Goal: Use online tool/utility: Utilize a website feature to perform a specific function

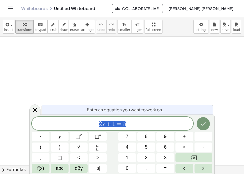
drag, startPoint x: 124, startPoint y: 82, endPoint x: 77, endPoint y: 90, distance: 48.1
click at [34, 112] on icon at bounding box center [35, 110] width 6 height 6
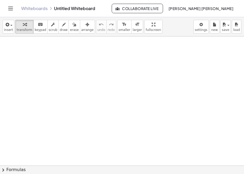
click at [12, 6] on icon "Toggle navigation" at bounding box center [10, 8] width 6 height 6
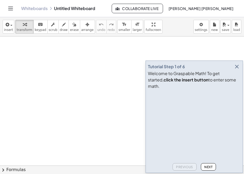
click at [232, 70] on div "Tutorial Step 1 of 6" at bounding box center [194, 66] width 93 height 7
click at [234, 70] on icon "button" at bounding box center [237, 67] width 6 height 6
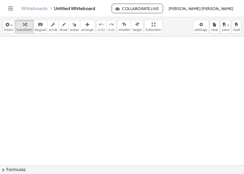
click at [33, 68] on div at bounding box center [122, 168] width 244 height 263
click at [64, 75] on div at bounding box center [122, 168] width 244 height 263
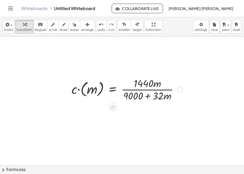
click at [143, 82] on div at bounding box center [127, 89] width 117 height 26
click at [182, 91] on div at bounding box center [180, 90] width 6 height 6
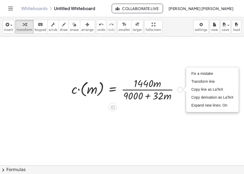
click at [182, 91] on div "Fix a mistake Transform line Copy line as LaTeX Copy derivation as LaTeX Expand…" at bounding box center [180, 90] width 6 height 6
click at [112, 109] on icon at bounding box center [113, 108] width 6 height 6
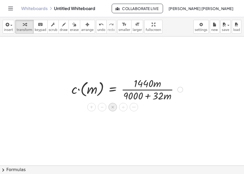
click at [116, 109] on div "×" at bounding box center [113, 107] width 8 height 8
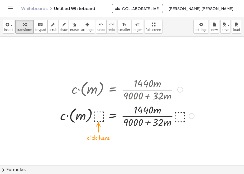
click at [94, 118] on div at bounding box center [127, 115] width 140 height 26
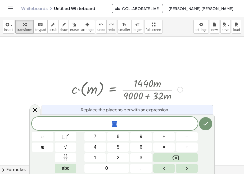
click at [42, 111] on div "Replace the placeholder with an expression." at bounding box center [128, 110] width 172 height 10
click at [97, 30] on span "undo" at bounding box center [101, 30] width 8 height 4
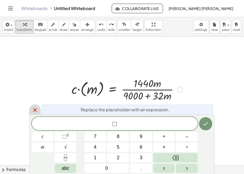
click at [31, 110] on div at bounding box center [34, 110] width 11 height 10
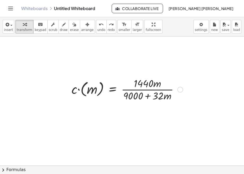
click at [148, 98] on div at bounding box center [127, 89] width 140 height 26
click at [148, 96] on div at bounding box center [127, 89] width 140 height 26
click at [149, 86] on div at bounding box center [127, 89] width 140 height 26
click at [154, 82] on div at bounding box center [127, 89] width 140 height 26
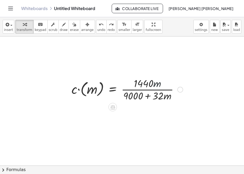
click at [154, 87] on div at bounding box center [127, 89] width 140 height 26
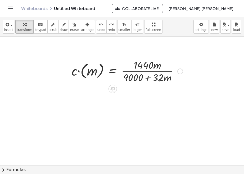
scroll to position [26, 0]
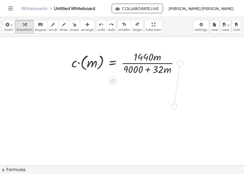
drag, startPoint x: 181, startPoint y: 64, endPoint x: 174, endPoint y: 108, distance: 44.9
click at [174, 108] on div "· c · ( m ) = · 1440 · m · ( + 9000 + · 32 · m )" at bounding box center [122, 141] width 244 height 263
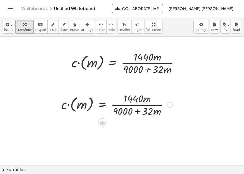
click at [132, 102] on div at bounding box center [117, 104] width 117 height 26
click at [103, 123] on icon at bounding box center [102, 122] width 5 height 5
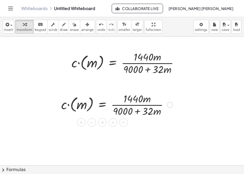
click at [128, 102] on div at bounding box center [117, 104] width 117 height 26
drag, startPoint x: 128, startPoint y: 104, endPoint x: 118, endPoint y: 104, distance: 10.4
click at [118, 104] on div at bounding box center [117, 104] width 117 height 26
click at [171, 105] on div at bounding box center [170, 105] width 6 height 6
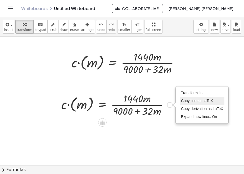
click at [197, 98] on li "Copy line as LaTeX" at bounding box center [202, 101] width 45 height 8
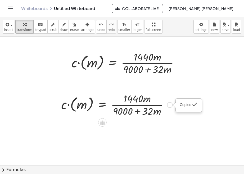
click at [168, 105] on div "Copied done" at bounding box center [170, 105] width 6 height 6
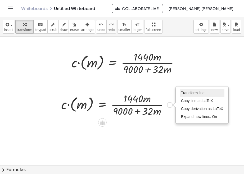
click at [190, 94] on span "Transform line" at bounding box center [193, 93] width 24 height 4
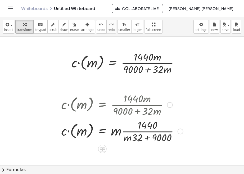
click at [148, 140] on div at bounding box center [122, 131] width 127 height 26
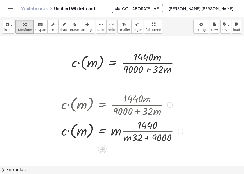
click at [148, 140] on div at bounding box center [122, 131] width 127 height 26
click at [145, 132] on div at bounding box center [122, 131] width 127 height 26
click at [144, 127] on div at bounding box center [122, 131] width 127 height 26
click at [143, 121] on div at bounding box center [122, 131] width 127 height 26
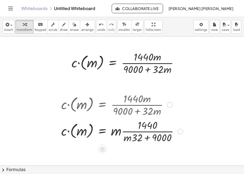
click at [136, 105] on div at bounding box center [122, 104] width 127 height 26
drag, startPoint x: 136, startPoint y: 105, endPoint x: 140, endPoint y: 111, distance: 7.0
click at [140, 111] on div at bounding box center [122, 104] width 127 height 26
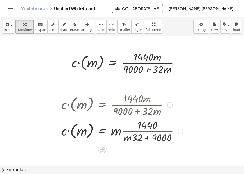
click at [140, 111] on div at bounding box center [122, 104] width 127 height 26
drag, startPoint x: 140, startPoint y: 111, endPoint x: 152, endPoint y: 131, distance: 23.8
click at [152, 131] on div at bounding box center [122, 131] width 127 height 26
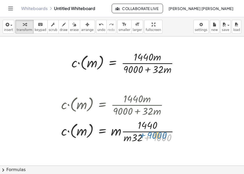
click at [152, 131] on div at bounding box center [122, 131] width 127 height 26
click at [158, 135] on div at bounding box center [122, 131] width 127 height 26
drag, startPoint x: 126, startPoint y: 137, endPoint x: 115, endPoint y: 110, distance: 28.5
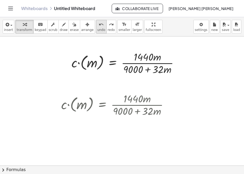
click at [99, 27] on icon "undo" at bounding box center [101, 24] width 5 height 6
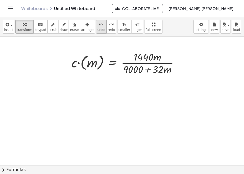
click at [99, 27] on icon "undo" at bounding box center [101, 24] width 5 height 6
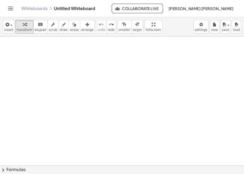
click at [84, 77] on div at bounding box center [122, 141] width 244 height 263
click at [93, 80] on div at bounding box center [122, 141] width 244 height 263
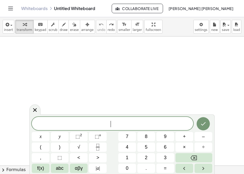
click at [93, 80] on div at bounding box center [122, 141] width 244 height 263
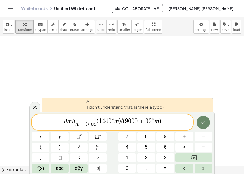
click at [208, 124] on button "Done" at bounding box center [203, 122] width 13 height 13
click at [163, 69] on div at bounding box center [122, 141] width 244 height 263
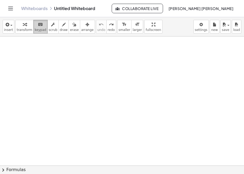
click at [42, 25] on div "keyboard" at bounding box center [41, 24] width 12 height 6
click at [59, 52] on div at bounding box center [122, 141] width 244 height 263
click at [33, 28] on button "keyboard keypad" at bounding box center [40, 27] width 14 height 14
click at [64, 92] on div at bounding box center [122, 141] width 244 height 263
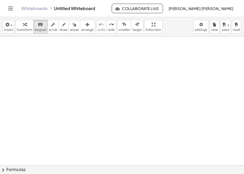
click at [64, 92] on div at bounding box center [122, 141] width 244 height 263
click at [35, 28] on span "keypad" at bounding box center [41, 30] width 12 height 4
click at [128, 142] on div at bounding box center [122, 141] width 244 height 263
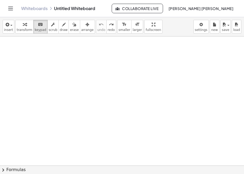
click at [128, 142] on div at bounding box center [122, 141] width 244 height 263
click at [129, 142] on div at bounding box center [122, 141] width 244 height 263
click at [129, 141] on div at bounding box center [122, 141] width 244 height 263
click at [132, 136] on div at bounding box center [122, 141] width 244 height 263
drag, startPoint x: 138, startPoint y: 116, endPoint x: 137, endPoint y: 113, distance: 4.3
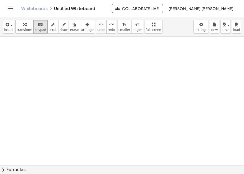
click at [138, 116] on div at bounding box center [122, 141] width 244 height 263
click at [69, 80] on div at bounding box center [122, 141] width 244 height 263
click at [29, 26] on div "button" at bounding box center [25, 24] width 16 height 6
click at [59, 87] on div at bounding box center [122, 141] width 244 height 263
click at [41, 33] on button "keyboard keypad" at bounding box center [40, 27] width 14 height 14
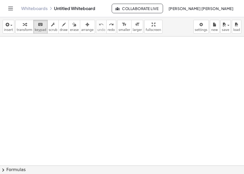
drag, startPoint x: 123, startPoint y: 77, endPoint x: 33, endPoint y: 115, distance: 97.6
click at [33, 115] on div at bounding box center [122, 141] width 244 height 263
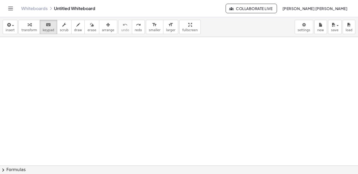
scroll to position [53, 0]
click at [0, 171] on html "Graspable Math Activities Whiteboards Classes Account v1.28.4 | Privacy policy …" at bounding box center [179, 87] width 358 height 174
click at [3, 169] on span "chevron_right" at bounding box center [3, 170] width 6 height 6
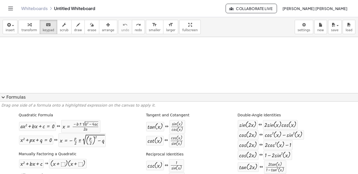
click at [19, 105] on p "Drag one side of a formula onto a highlighted expression on the canvas to apply…" at bounding box center [178, 105] width 355 height 5
click at [79, 104] on p "Drag one side of a formula onto a highlighted expression on the canvas to apply…" at bounding box center [178, 105] width 355 height 5
click at [44, 29] on span "keypad" at bounding box center [49, 30] width 12 height 4
click at [55, 99] on button "expand_more Formulas" at bounding box center [179, 97] width 358 height 8
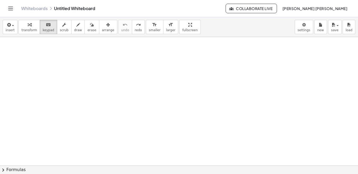
click at [55, 103] on div at bounding box center [179, 115] width 358 height 263
drag, startPoint x: 43, startPoint y: 30, endPoint x: 199, endPoint y: 112, distance: 175.9
click at [198, 119] on div "insert select one: Math Expression Function Text Youtube Video Graphing Geometr…" at bounding box center [179, 95] width 358 height 157
drag, startPoint x: 197, startPoint y: 110, endPoint x: 93, endPoint y: 74, distance: 109.7
click at [96, 76] on div at bounding box center [179, 115] width 358 height 263
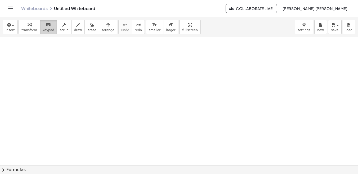
click at [43, 30] on span "keypad" at bounding box center [49, 30] width 12 height 4
click at [33, 29] on span "transform" at bounding box center [29, 30] width 16 height 4
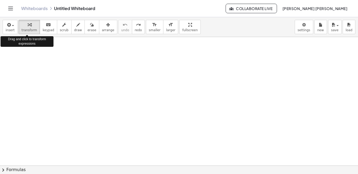
click at [48, 62] on div at bounding box center [179, 115] width 358 height 263
click at [101, 83] on div at bounding box center [179, 115] width 358 height 263
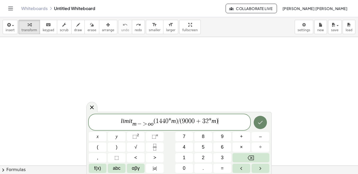
click at [244, 125] on icon "Done" at bounding box center [260, 122] width 6 height 6
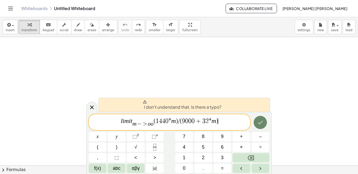
click at [244, 125] on icon "Done" at bounding box center [260, 122] width 6 height 6
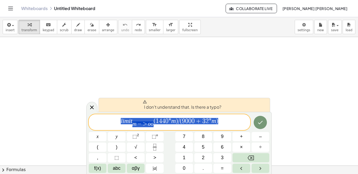
drag, startPoint x: 239, startPoint y: 125, endPoint x: 120, endPoint y: 126, distance: 118.6
click at [120, 126] on span "l i m i t m − > o o ​ ( 1 4 4 0 * m ) / ( 9 0 0 0 + 3 2 * m )" at bounding box center [170, 123] width 162 height 10
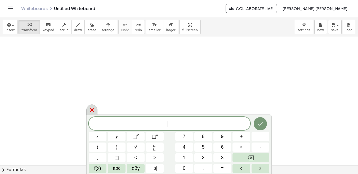
click at [91, 109] on icon at bounding box center [92, 110] width 6 height 6
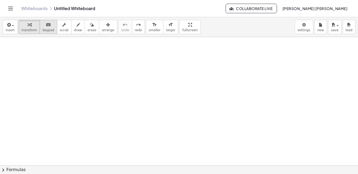
click at [40, 27] on button "keyboard keypad" at bounding box center [48, 27] width 17 height 14
click at [51, 80] on div at bounding box center [179, 115] width 358 height 263
drag, startPoint x: 57, startPoint y: 133, endPoint x: 52, endPoint y: 149, distance: 16.8
click at [55, 142] on div at bounding box center [179, 115] width 358 height 263
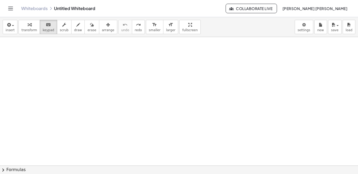
click at [221, 155] on div at bounding box center [179, 115] width 358 height 263
drag, startPoint x: 189, startPoint y: 139, endPoint x: 225, endPoint y: 139, distance: 35.2
click at [199, 139] on div at bounding box center [179, 115] width 358 height 263
click at [244, 170] on button "chevron_right Formulas" at bounding box center [179, 170] width 358 height 8
